Goal: Answer question/provide support

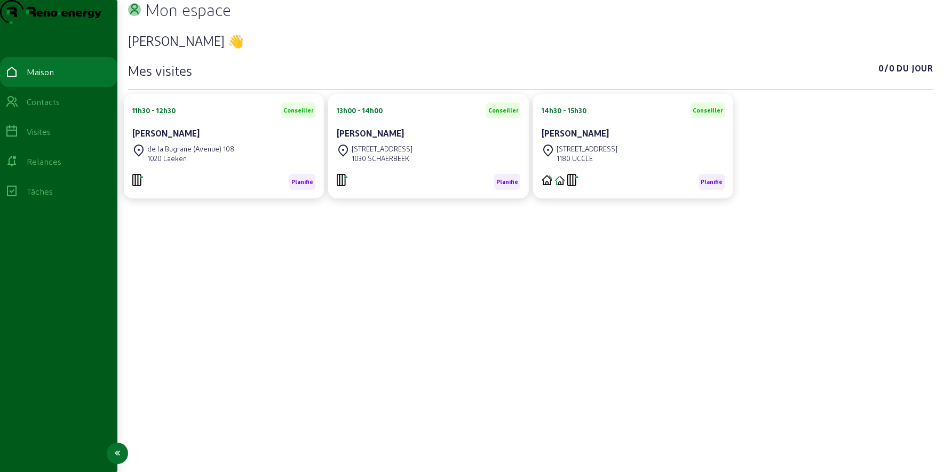
click at [37, 107] on font "Contacts" at bounding box center [43, 102] width 33 height 10
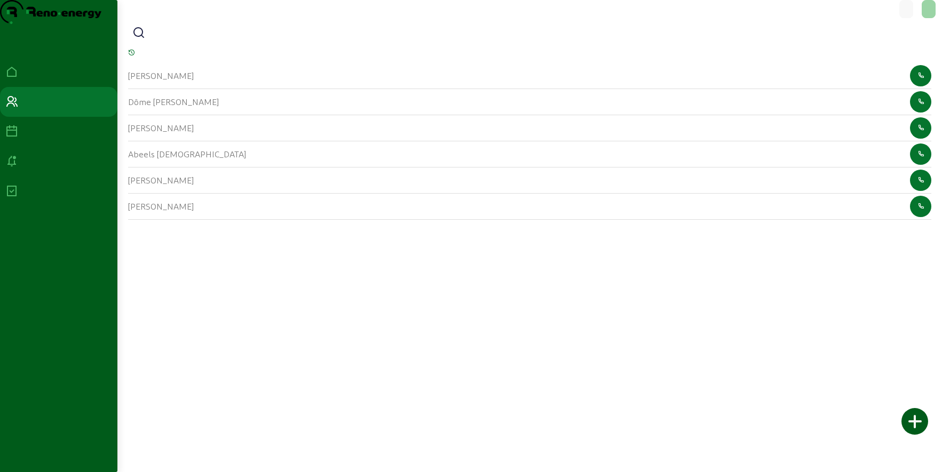
click at [141, 39] on icon at bounding box center [138, 33] width 13 height 13
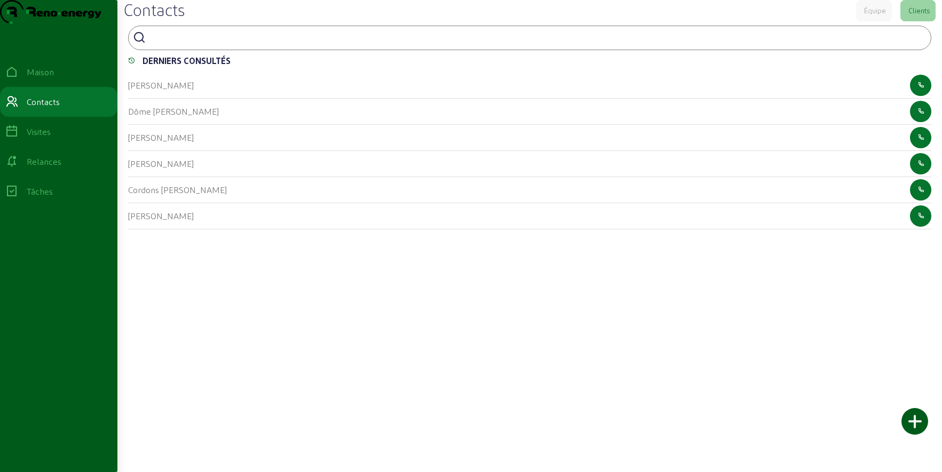
click at [174, 45] on div at bounding box center [198, 44] width 96 height 2
click at [174, 43] on input at bounding box center [198, 36] width 96 height 13
type input "leboutte"
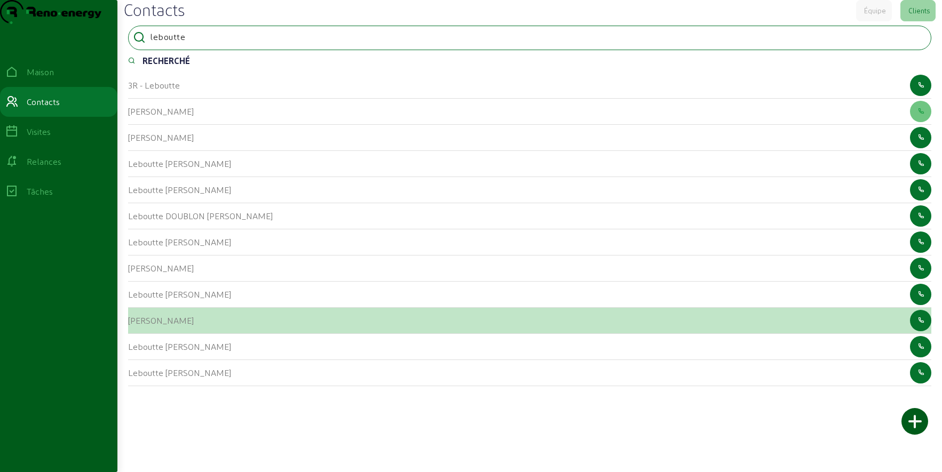
click at [168, 325] on font "[PERSON_NAME]" at bounding box center [161, 320] width 66 height 10
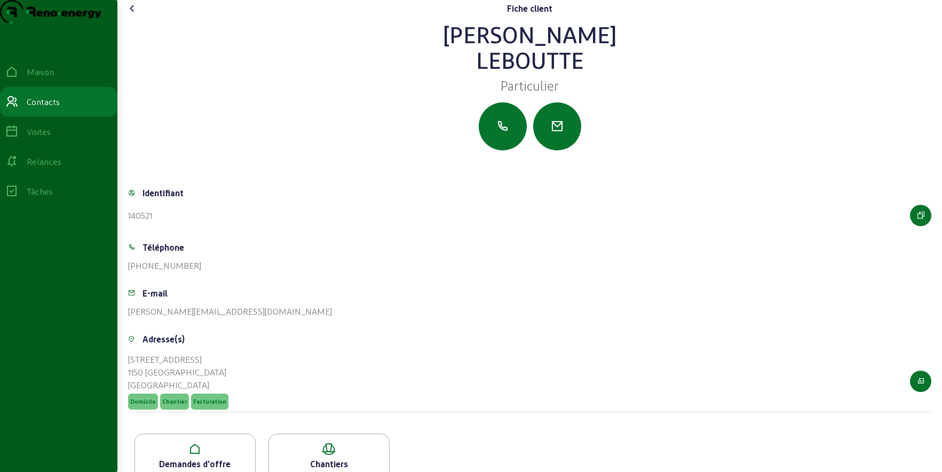
scroll to position [42, 0]
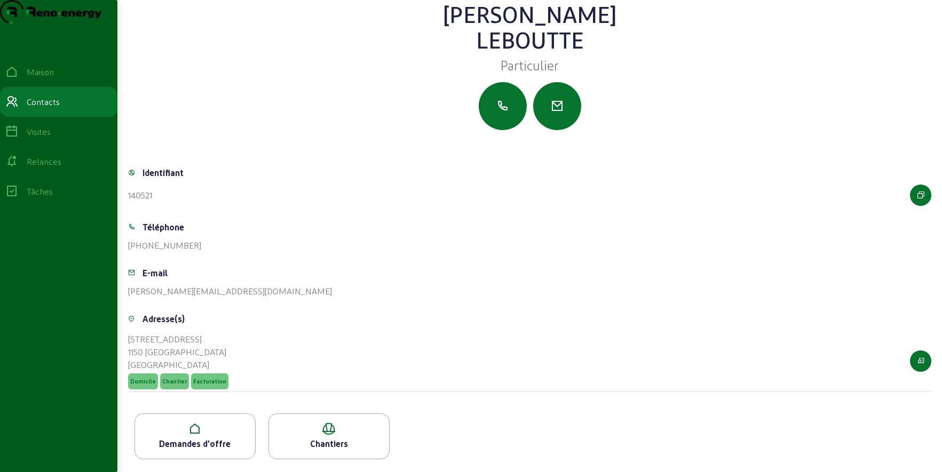
click at [193, 436] on div "Demandes d'offre" at bounding box center [194, 436] width 121 height 46
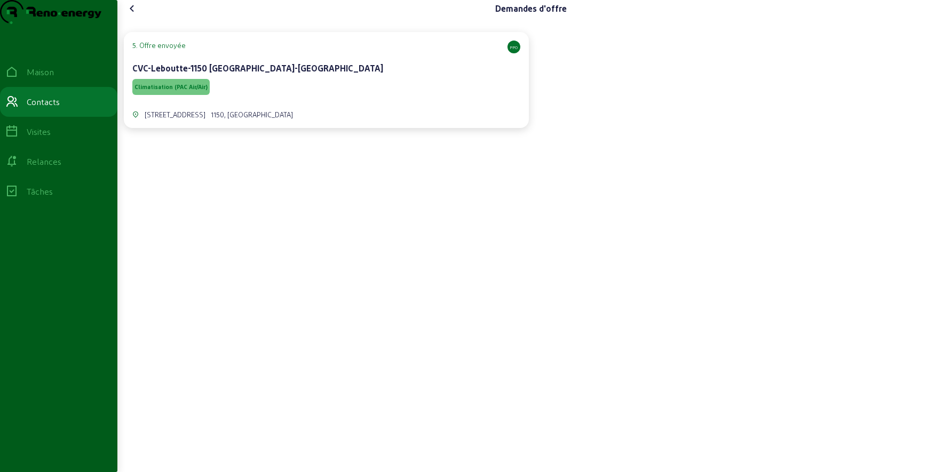
click at [337, 97] on div "Climatisation (PAC Air/Air)" at bounding box center [326, 87] width 388 height 20
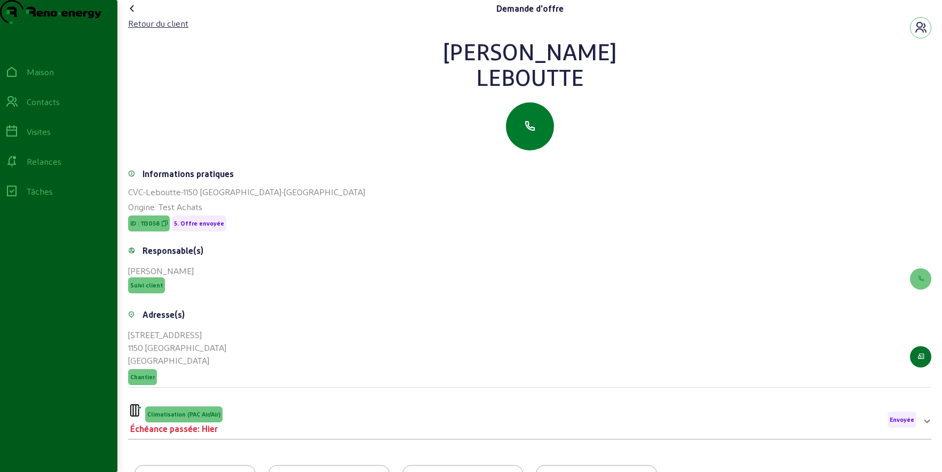
click at [528, 133] on icon "button" at bounding box center [529, 126] width 13 height 13
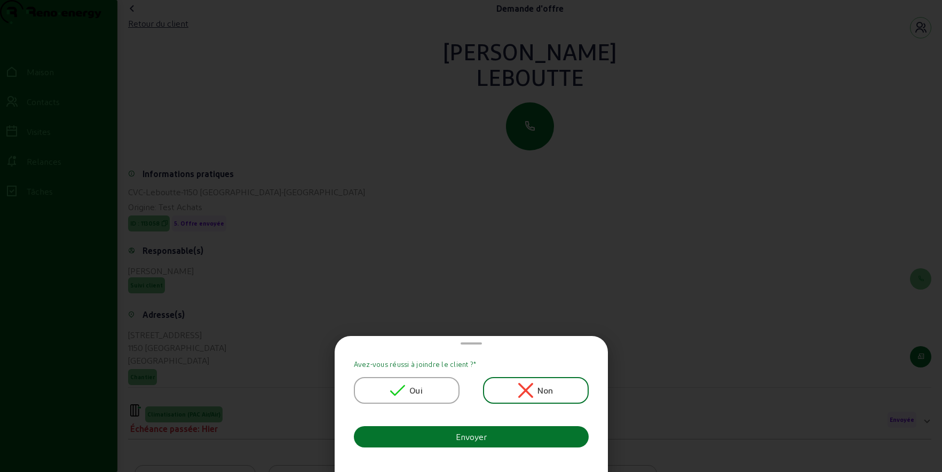
click at [435, 386] on div "Oui" at bounding box center [407, 390] width 106 height 27
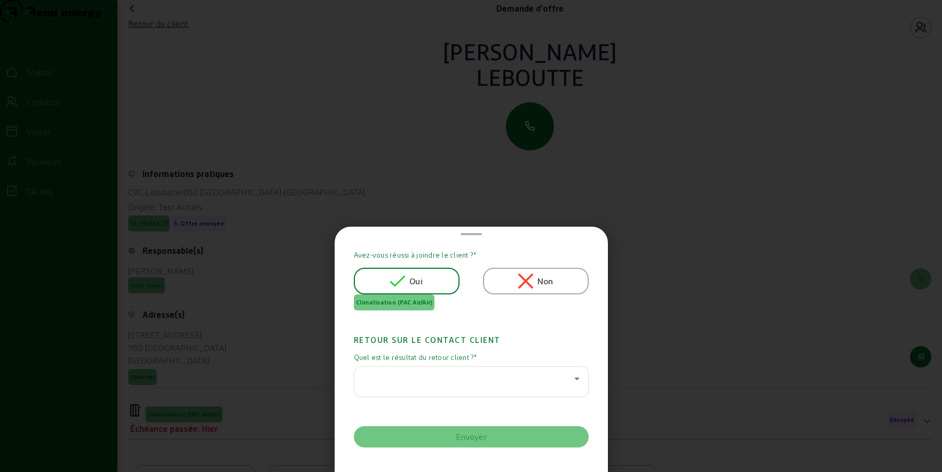
click at [433, 368] on div at bounding box center [471, 382] width 217 height 30
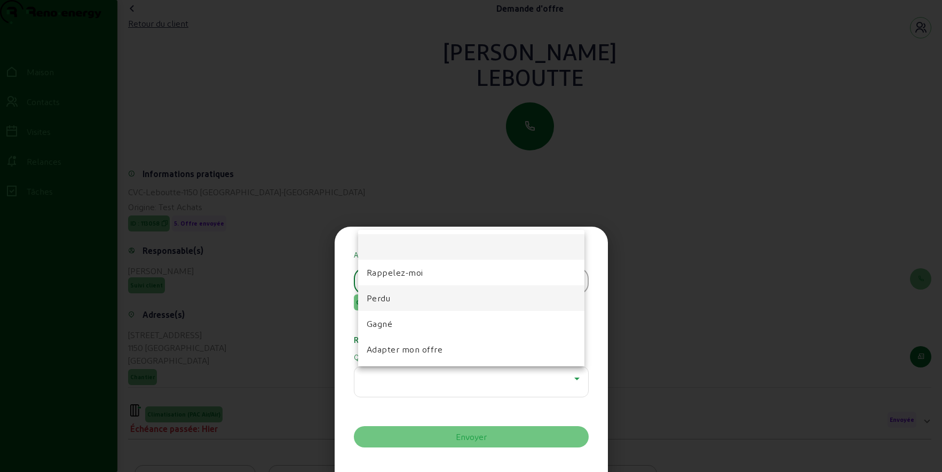
click at [412, 304] on mat-option "Perdu" at bounding box center [471, 298] width 226 height 26
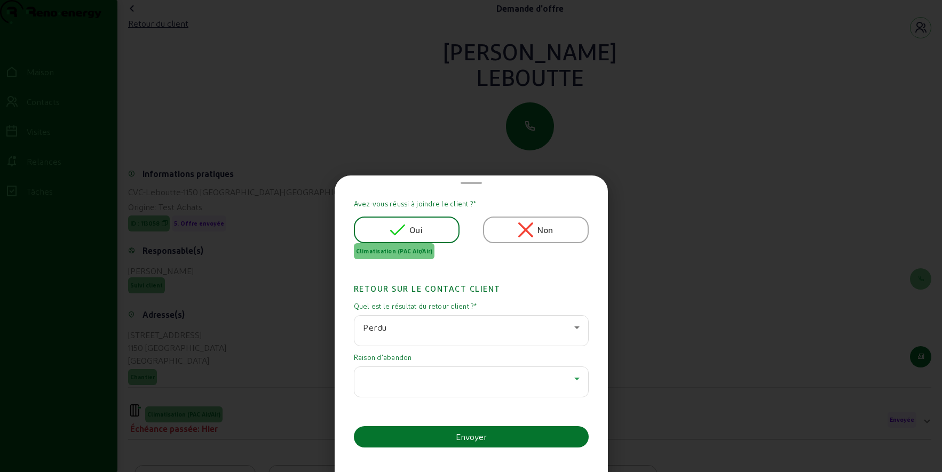
click at [409, 382] on div at bounding box center [468, 378] width 211 height 13
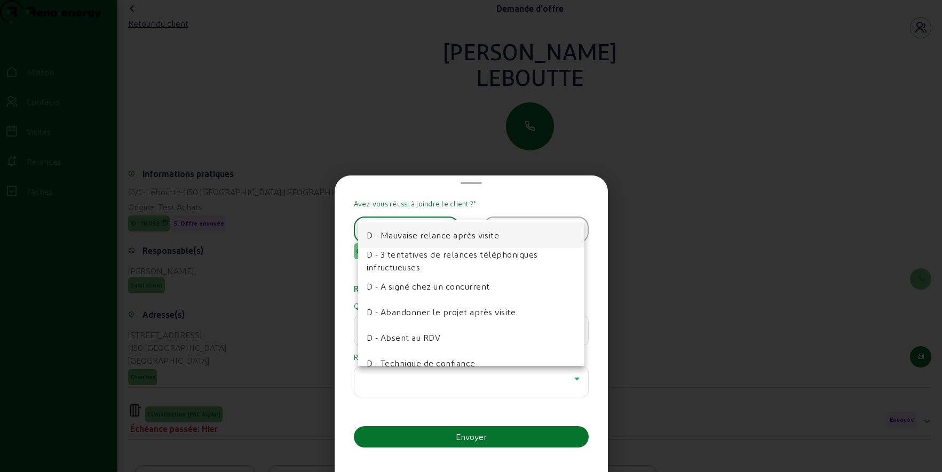
scroll to position [53, 0]
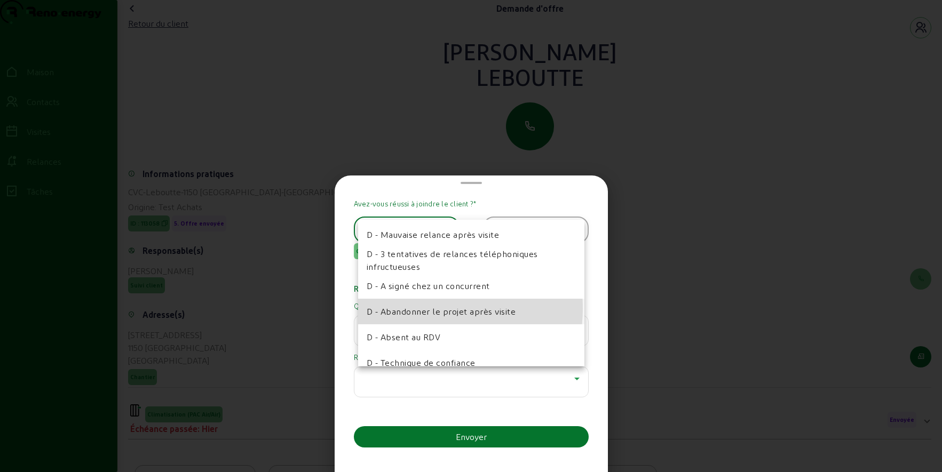
click at [417, 308] on font "D - Abandonner le projet après visite" at bounding box center [441, 311] width 149 height 10
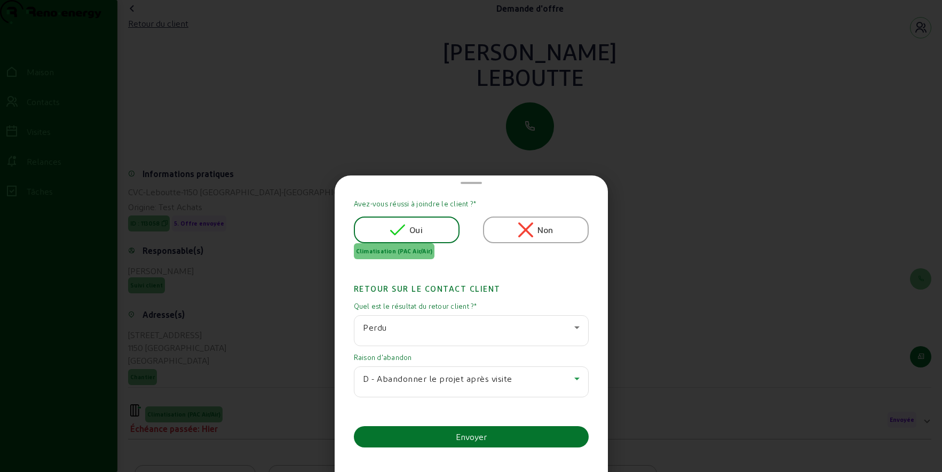
click at [438, 381] on font "D - Abandonner le projet après visite" at bounding box center [437, 378] width 149 height 10
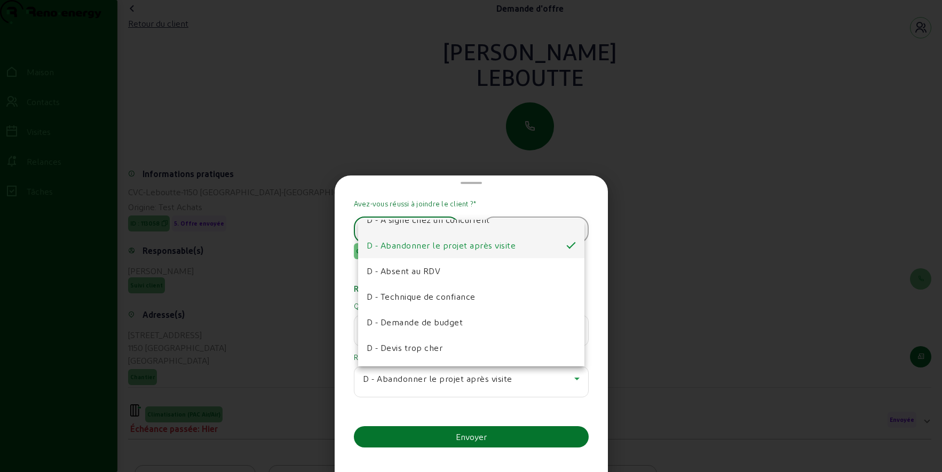
scroll to position [128, 0]
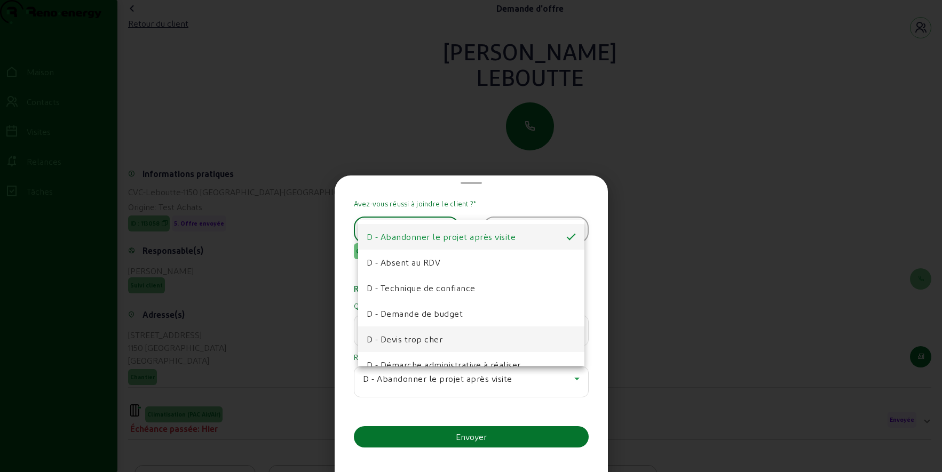
click at [429, 336] on font "D - Devis trop cher" at bounding box center [405, 339] width 76 height 10
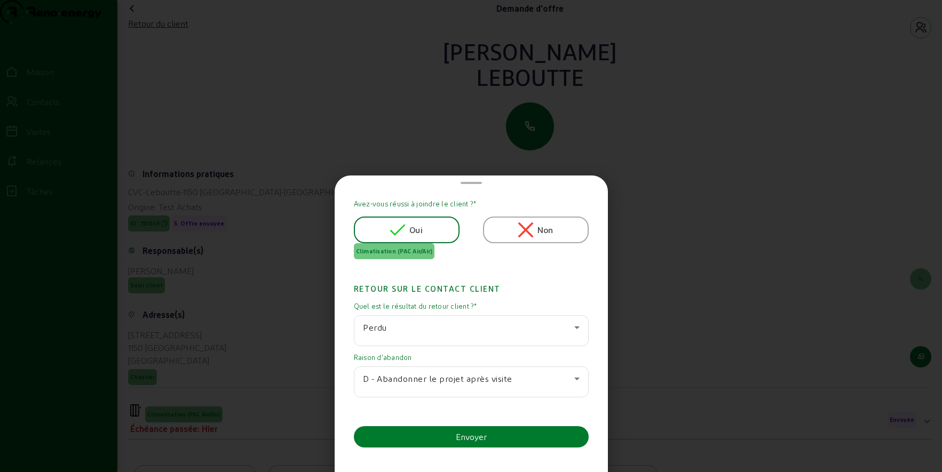
click at [441, 436] on button "Envoyer" at bounding box center [471, 436] width 235 height 21
